Goal: Information Seeking & Learning: Check status

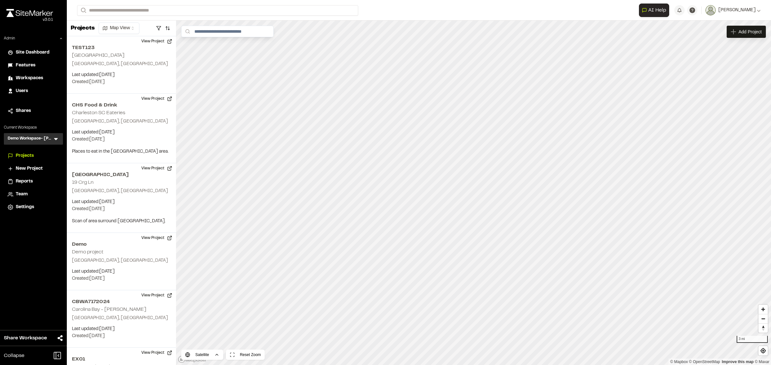
click at [55, 136] on icon at bounding box center [56, 139] width 6 height 6
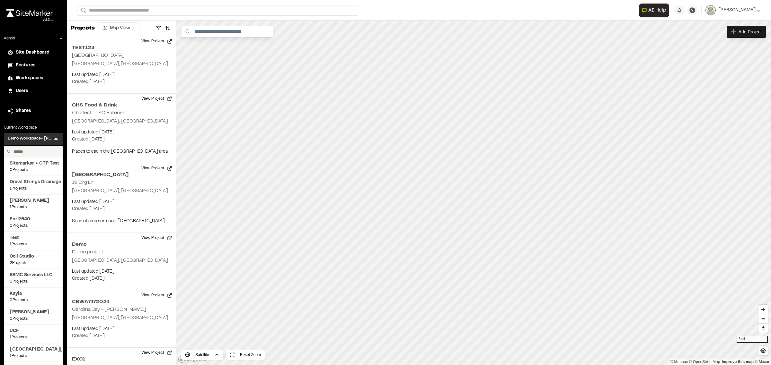
click at [44, 150] on input "text" at bounding box center [35, 151] width 49 height 11
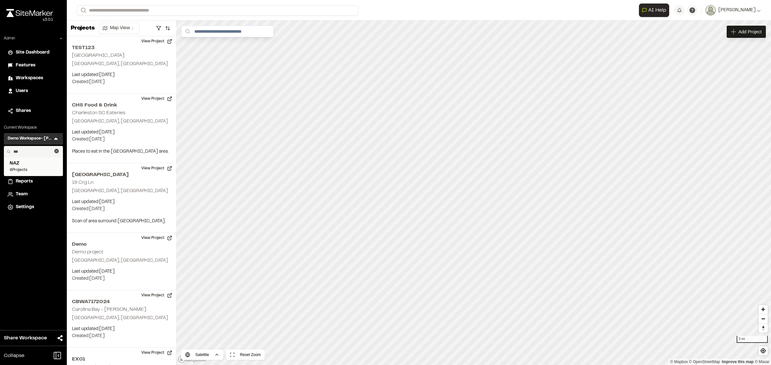
type input "***"
click at [37, 164] on span "NAZ" at bounding box center [34, 163] width 48 height 7
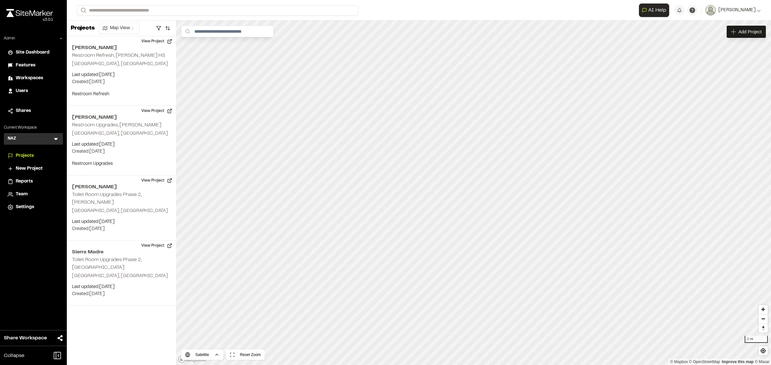
click at [31, 179] on span "Reports" at bounding box center [24, 181] width 17 height 7
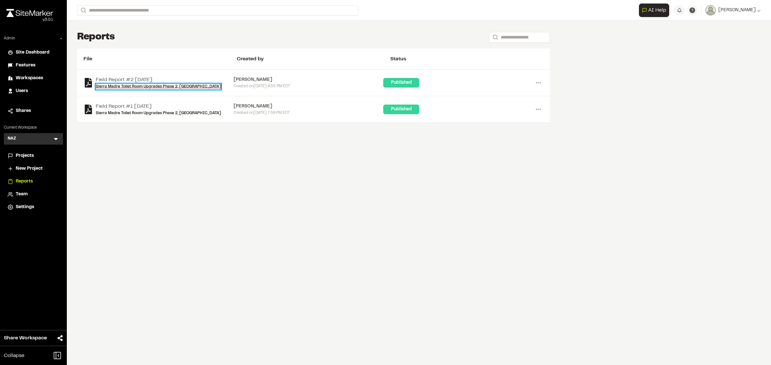
click at [149, 86] on link "Sierra Madre Toilet Room Upgrades Phase 2, Sierra Madre" at bounding box center [158, 87] width 125 height 6
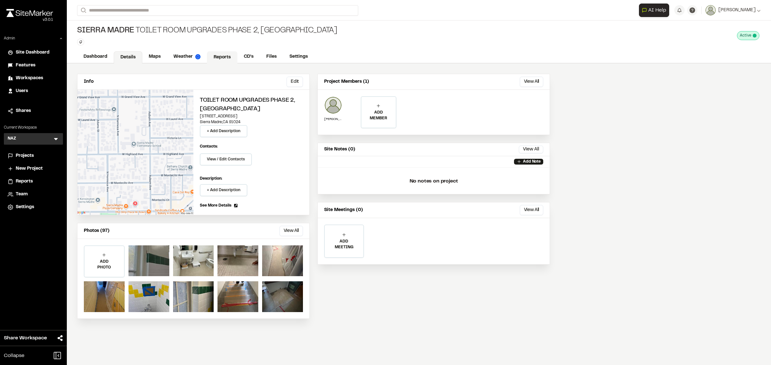
click at [214, 58] on link "Reports" at bounding box center [222, 57] width 31 height 12
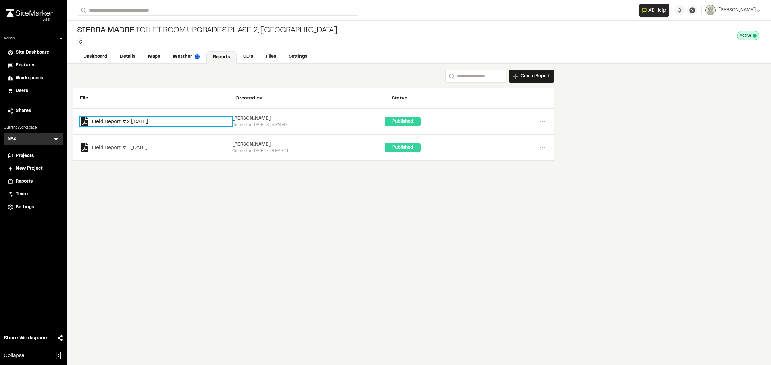
click at [113, 121] on link "Field Report #2 2025-09-09" at bounding box center [156, 122] width 153 height 10
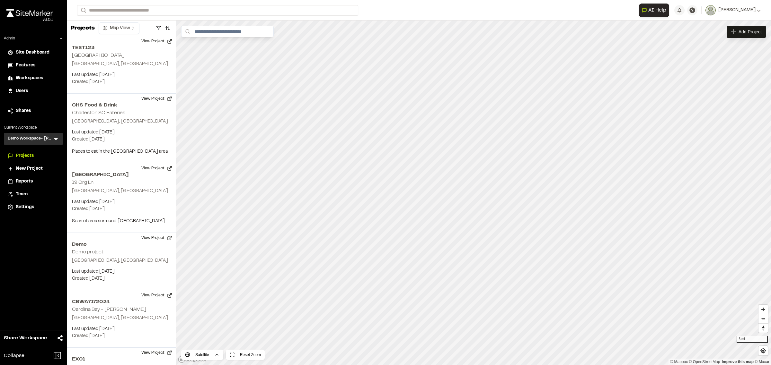
click at [55, 140] on icon at bounding box center [56, 139] width 6 height 6
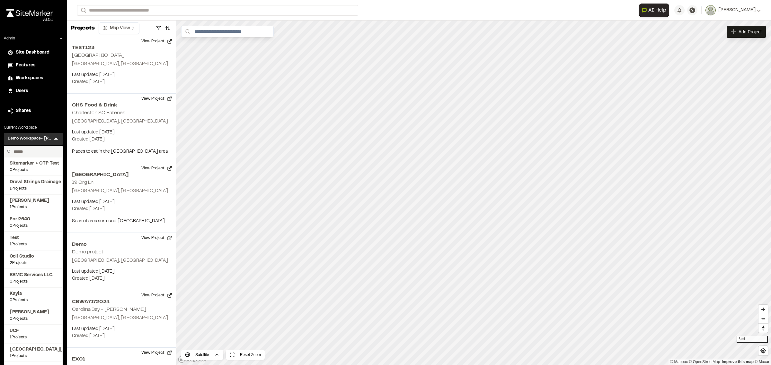
click at [38, 148] on input "text" at bounding box center [35, 151] width 49 height 11
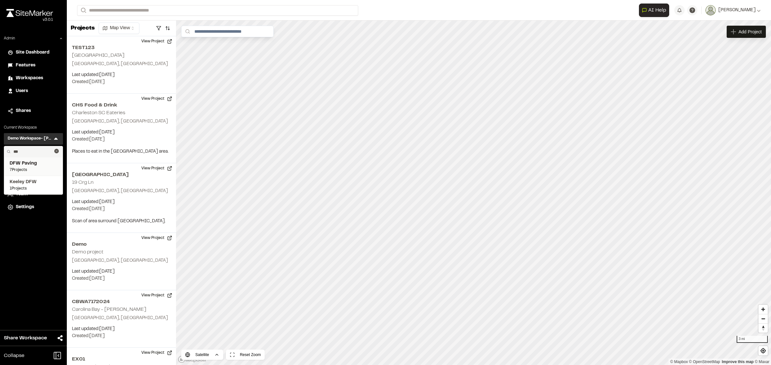
type input "***"
click at [26, 165] on span "DFW Paving" at bounding box center [34, 163] width 48 height 7
